Goal: Task Accomplishment & Management: Complete application form

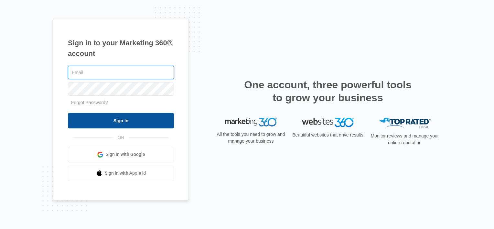
type input "[EMAIL_ADDRESS][DOMAIN_NAME]"
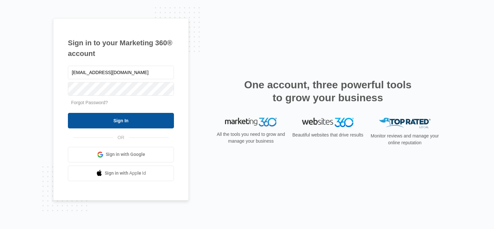
click at [114, 121] on input "Sign In" at bounding box center [121, 121] width 106 height 16
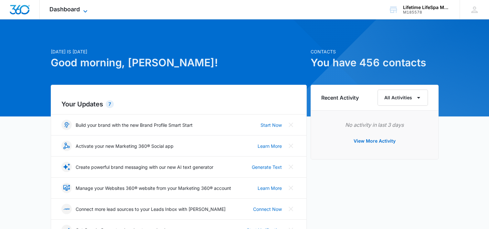
click at [87, 10] on icon at bounding box center [85, 11] width 8 height 8
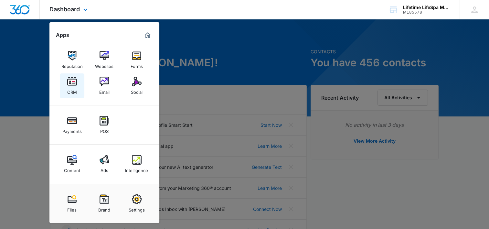
click at [69, 84] on img at bounding box center [72, 82] width 10 height 10
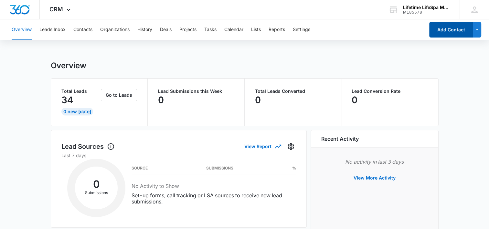
click at [452, 28] on button "Add Contact" at bounding box center [451, 30] width 44 height 16
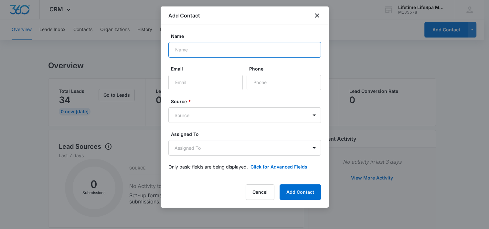
click at [214, 48] on input "Name" at bounding box center [244, 50] width 152 height 16
type input "[PERSON_NAME]"
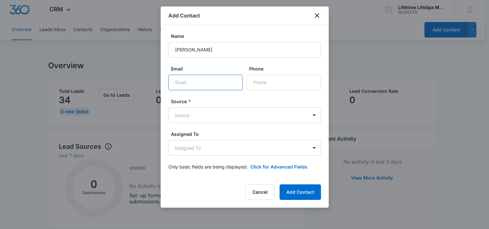
click at [197, 84] on input "Email" at bounding box center [205, 83] width 74 height 16
type input "[EMAIL_ADDRESS][DOMAIN_NAME]"
click at [273, 85] on input "Phone" at bounding box center [283, 83] width 74 height 16
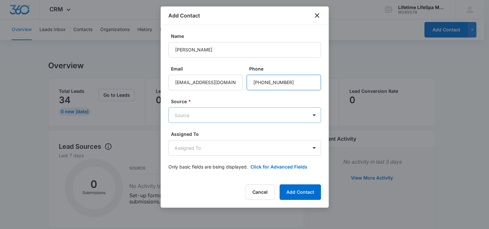
type input "[PHONE_NUMBER]"
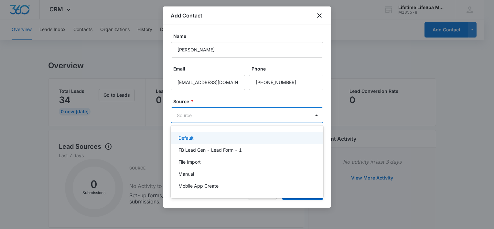
click at [255, 110] on body "CRM Apps Reputation Websites Forms CRM Email Social Payments POS Content Ads In…" at bounding box center [247, 114] width 494 height 229
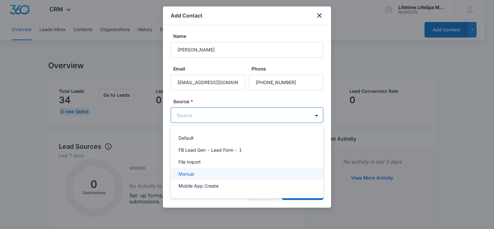
click at [213, 177] on div "Manual" at bounding box center [246, 173] width 136 height 7
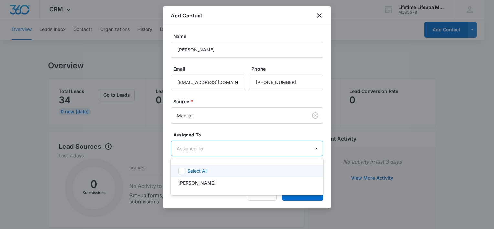
click at [230, 151] on body "CRM Apps Reputation Websites Forms CRM Email Social Payments POS Content Ads In…" at bounding box center [247, 114] width 494 height 229
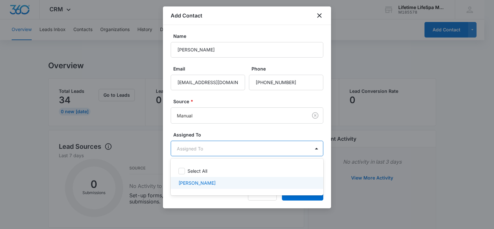
click at [233, 182] on div "Stephanie Astor" at bounding box center [246, 182] width 136 height 7
click at [298, 199] on div at bounding box center [247, 114] width 494 height 229
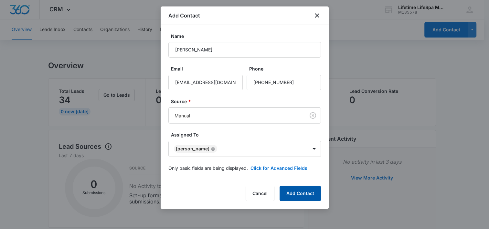
click at [298, 199] on button "Add Contact" at bounding box center [299, 193] width 41 height 16
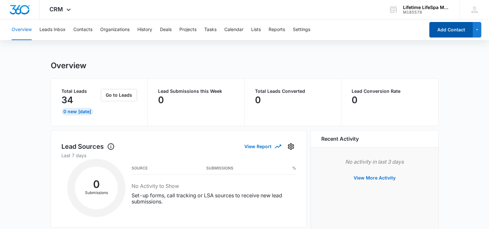
click at [450, 31] on button "Add Contact" at bounding box center [451, 30] width 44 height 16
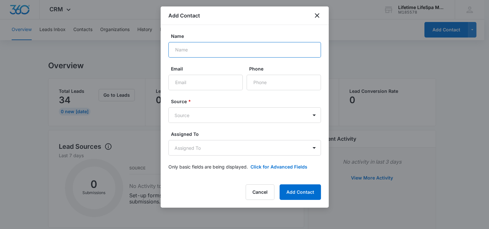
click at [202, 48] on input "Name" at bounding box center [244, 50] width 152 height 16
type input "Angie Schulke"
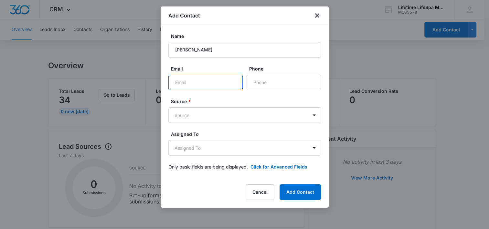
click at [195, 80] on input "Email" at bounding box center [205, 83] width 74 height 16
type input "angieschulke@gmail.com"
click at [291, 83] on input "Phone" at bounding box center [283, 83] width 74 height 16
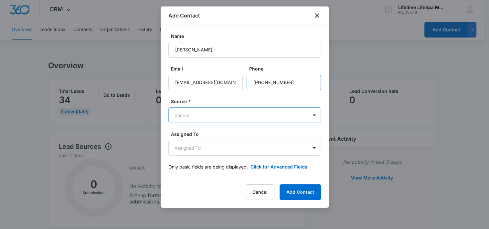
type input "(651) 226-7355"
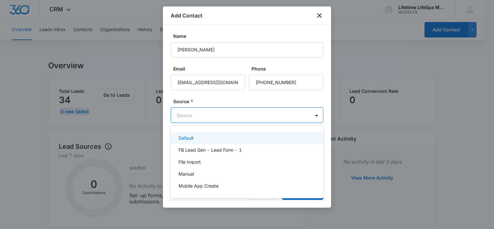
click at [303, 113] on body "CRM Apps Reputation Websites Forms CRM Email Social Payments POS Content Ads In…" at bounding box center [247, 114] width 494 height 229
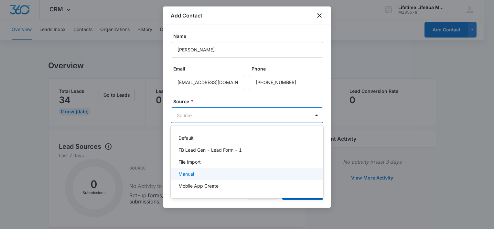
click at [281, 172] on div "Manual" at bounding box center [246, 173] width 136 height 7
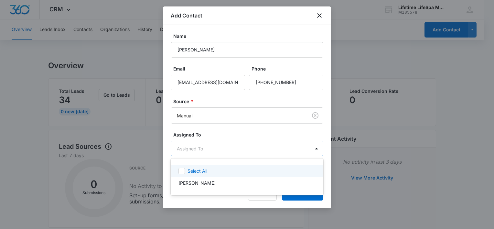
click at [286, 150] on body "CRM Apps Reputation Websites Forms CRM Email Social Payments POS Content Ads In…" at bounding box center [247, 114] width 494 height 229
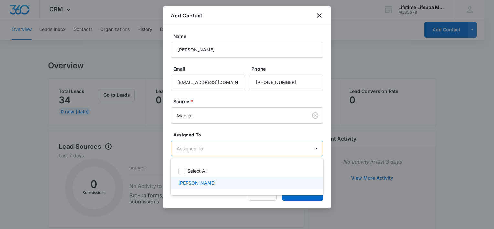
click at [280, 184] on div "Stephanie Astor" at bounding box center [246, 182] width 136 height 7
click at [298, 199] on div at bounding box center [247, 114] width 494 height 229
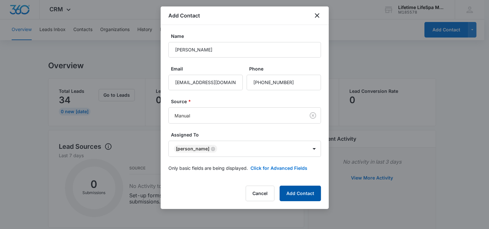
click at [300, 197] on button "Add Contact" at bounding box center [299, 193] width 41 height 16
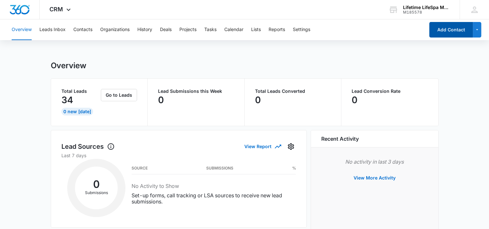
click at [454, 26] on button "Add Contact" at bounding box center [451, 30] width 44 height 16
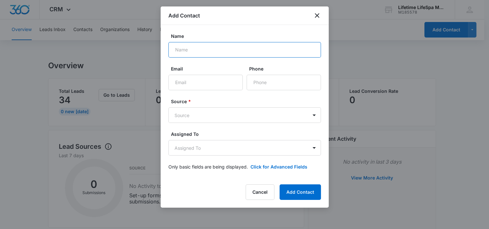
click at [196, 49] on input "Name" at bounding box center [244, 50] width 152 height 16
type input "Robin Stellar"
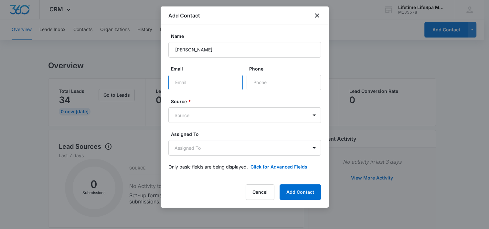
click at [193, 82] on input "Email" at bounding box center [205, 83] width 74 height 16
type input "rstellar01@gmail.com"
click at [271, 80] on input "Phone" at bounding box center [283, 83] width 74 height 16
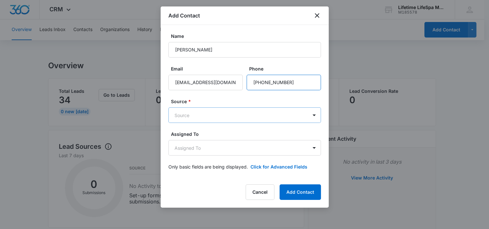
type input "(612) 298-4357"
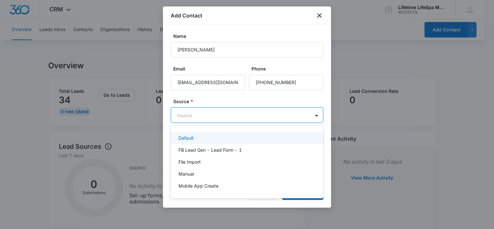
click at [272, 115] on body "CRM Apps Reputation Websites Forms CRM Email Social Payments POS Content Ads In…" at bounding box center [247, 114] width 494 height 229
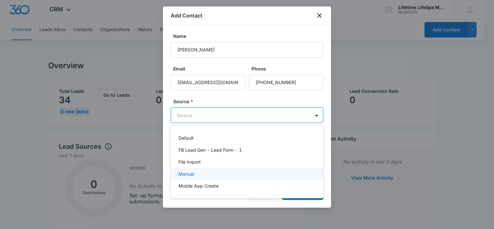
click at [267, 171] on div "Manual" at bounding box center [246, 173] width 136 height 7
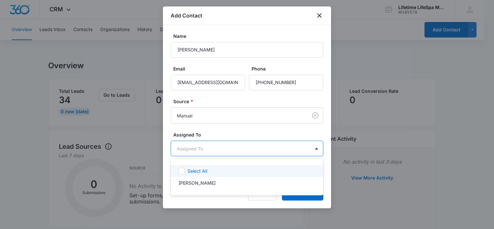
click at [269, 143] on body "CRM Apps Reputation Websites Forms CRM Email Social Payments POS Content Ads In…" at bounding box center [247, 114] width 494 height 229
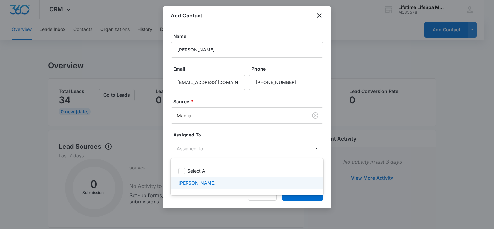
click at [256, 183] on div "Stephanie Astor" at bounding box center [246, 182] width 136 height 7
click at [291, 199] on div at bounding box center [247, 114] width 494 height 229
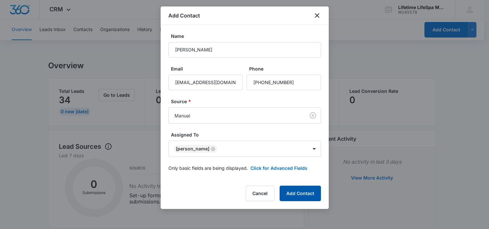
click at [291, 199] on button "Add Contact" at bounding box center [299, 193] width 41 height 16
